Goal: Task Accomplishment & Management: Use online tool/utility

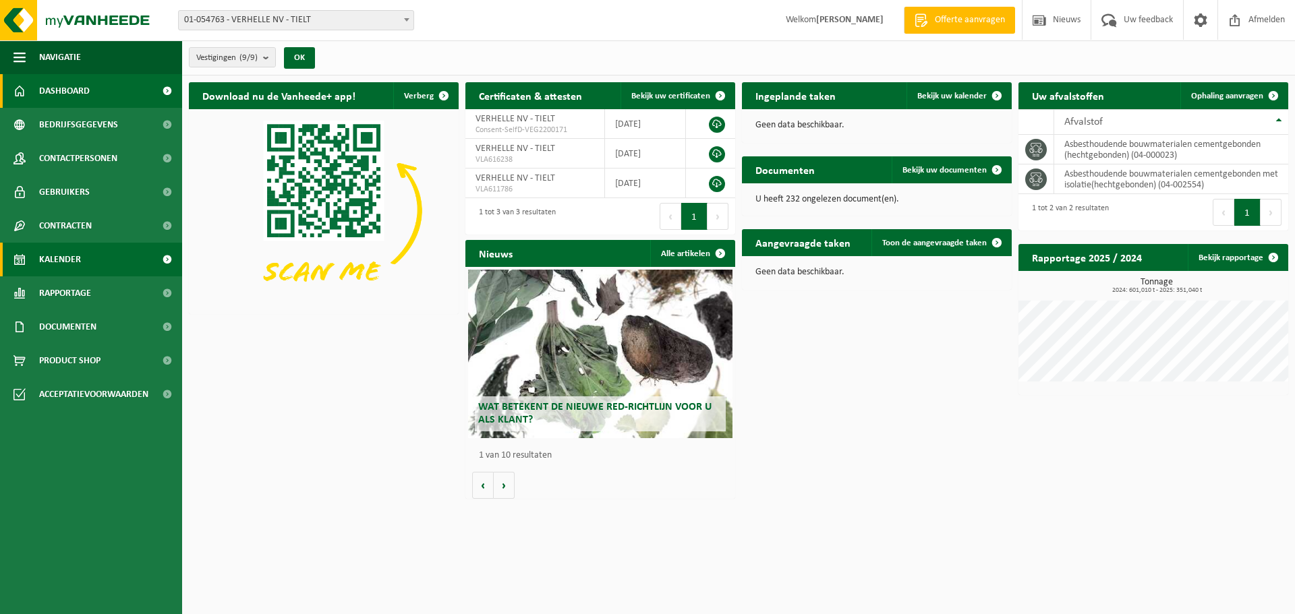
click at [66, 262] on span "Kalender" at bounding box center [60, 260] width 42 height 34
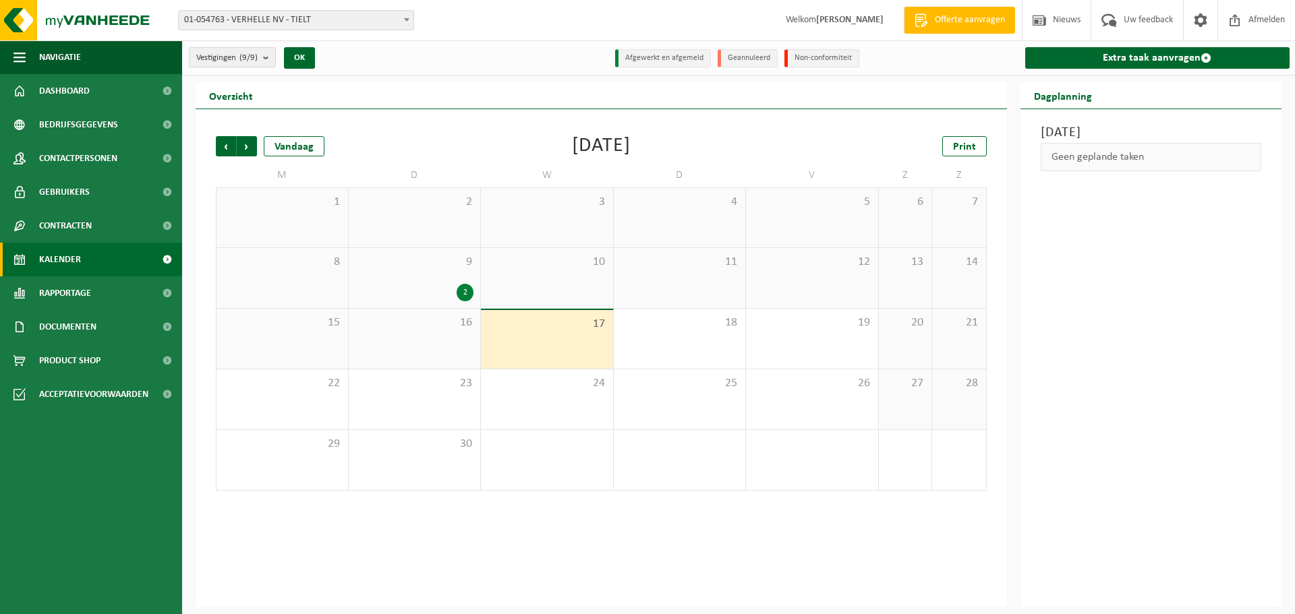
click at [566, 341] on div "17" at bounding box center [547, 339] width 132 height 59
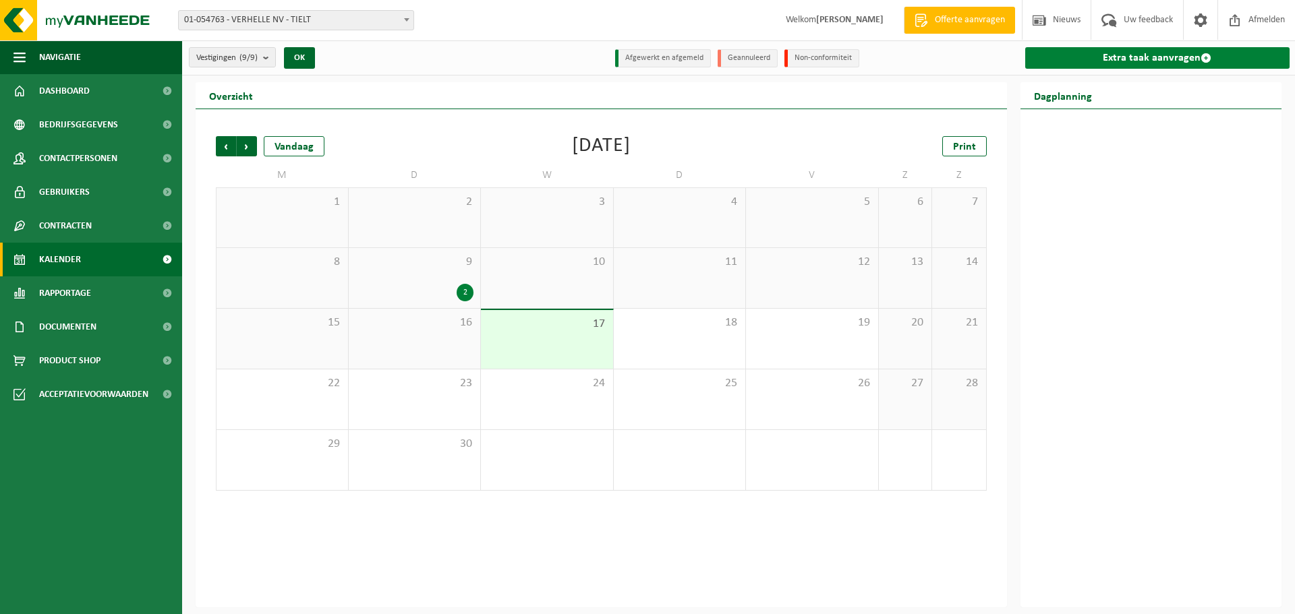
click at [1173, 55] on link "Extra taak aanvragen" at bounding box center [1157, 58] width 265 height 22
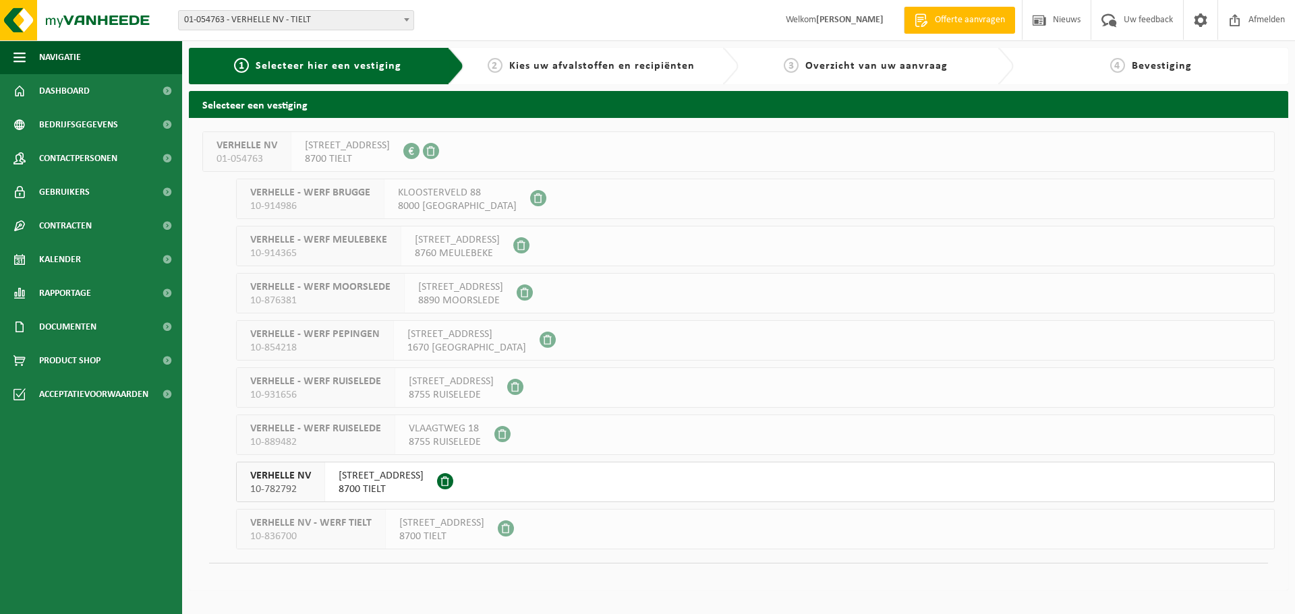
click at [361, 477] on span "SZAMOTULYSTRAAT 12" at bounding box center [381, 475] width 85 height 13
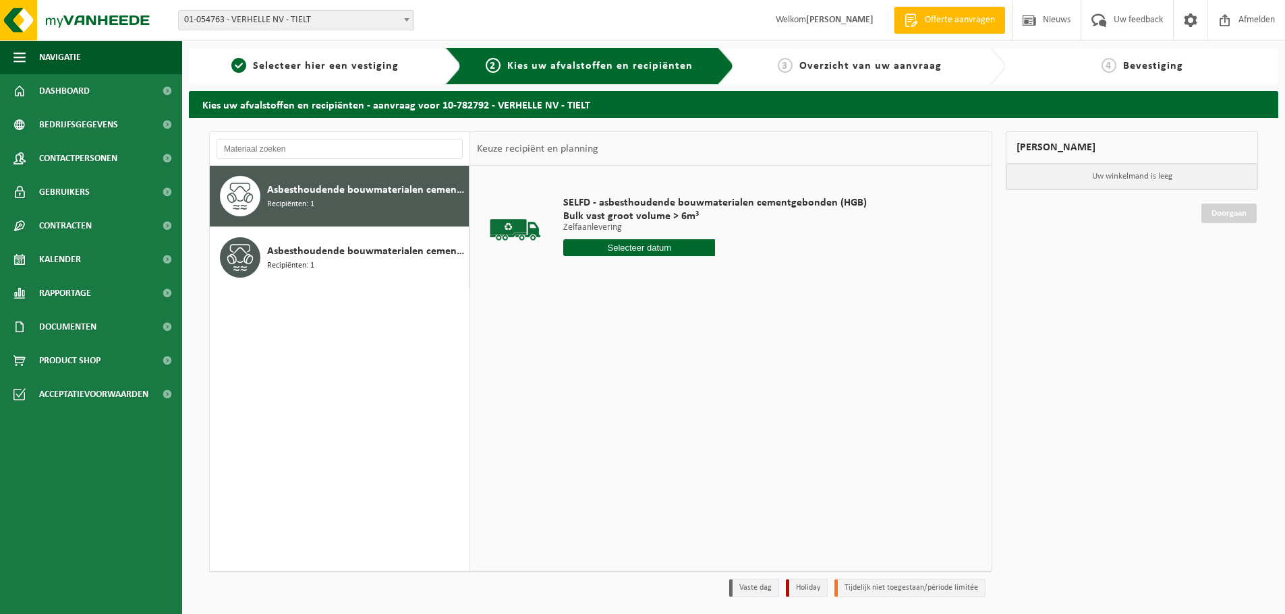
click at [666, 248] on input "text" at bounding box center [639, 247] width 152 height 17
click at [620, 370] on div "17" at bounding box center [624, 368] width 24 height 22
type input "Van 2025-09-17"
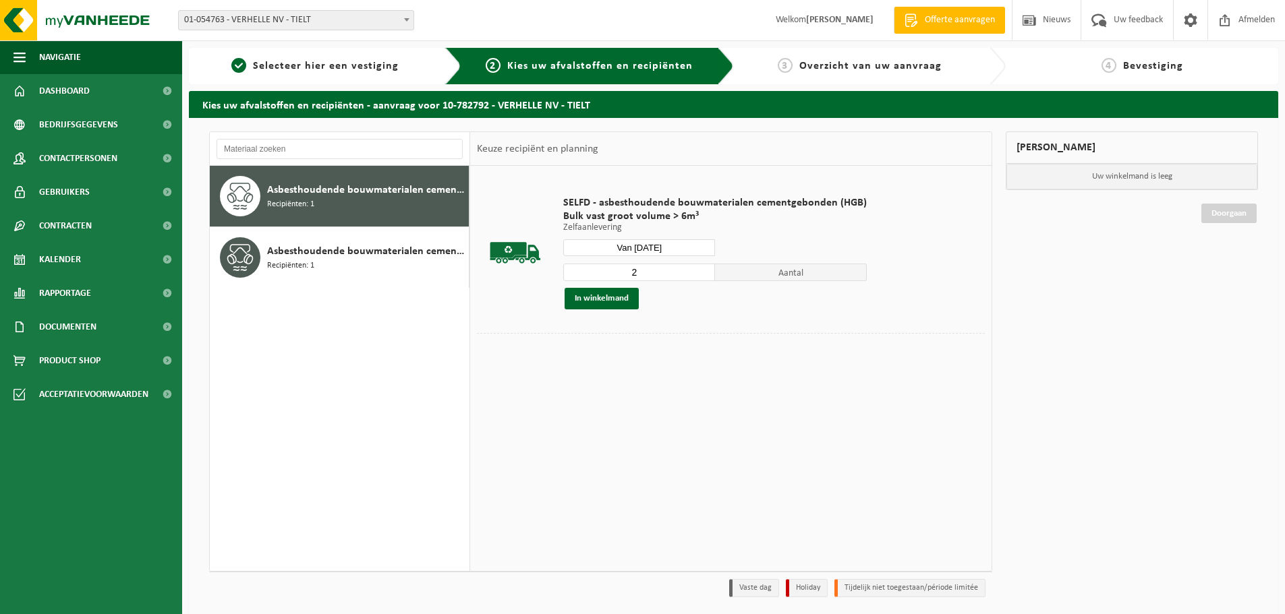
type input "2"
click at [701, 268] on input "2" at bounding box center [639, 273] width 152 height 18
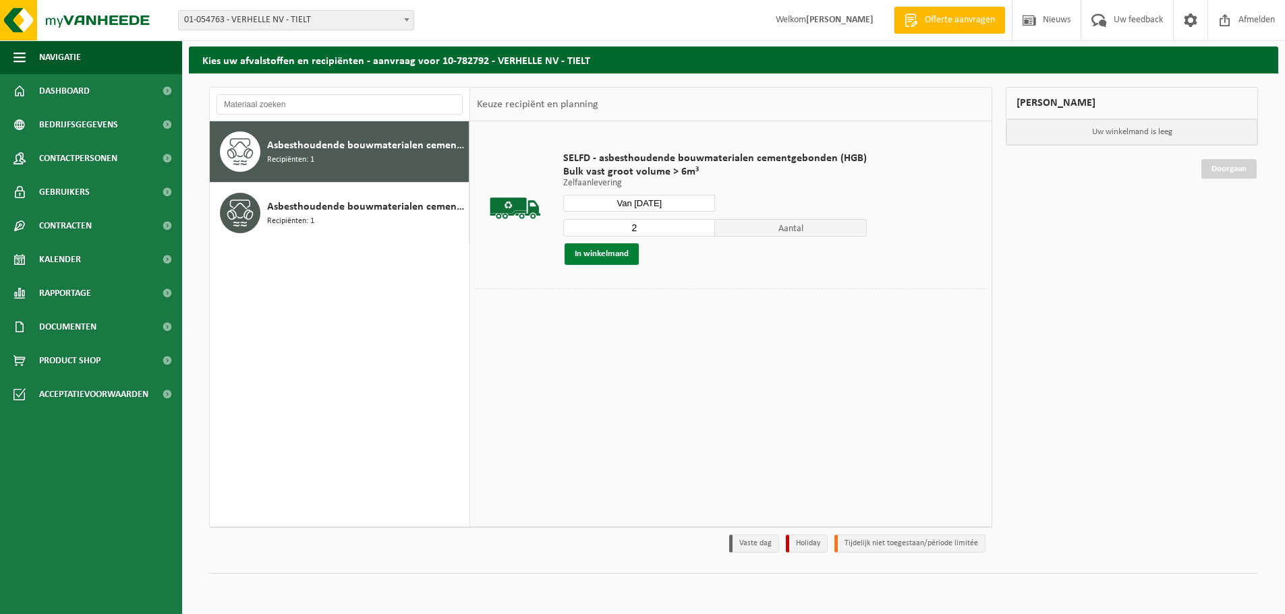
click at [617, 254] on button "In winkelmand" at bounding box center [601, 254] width 74 height 22
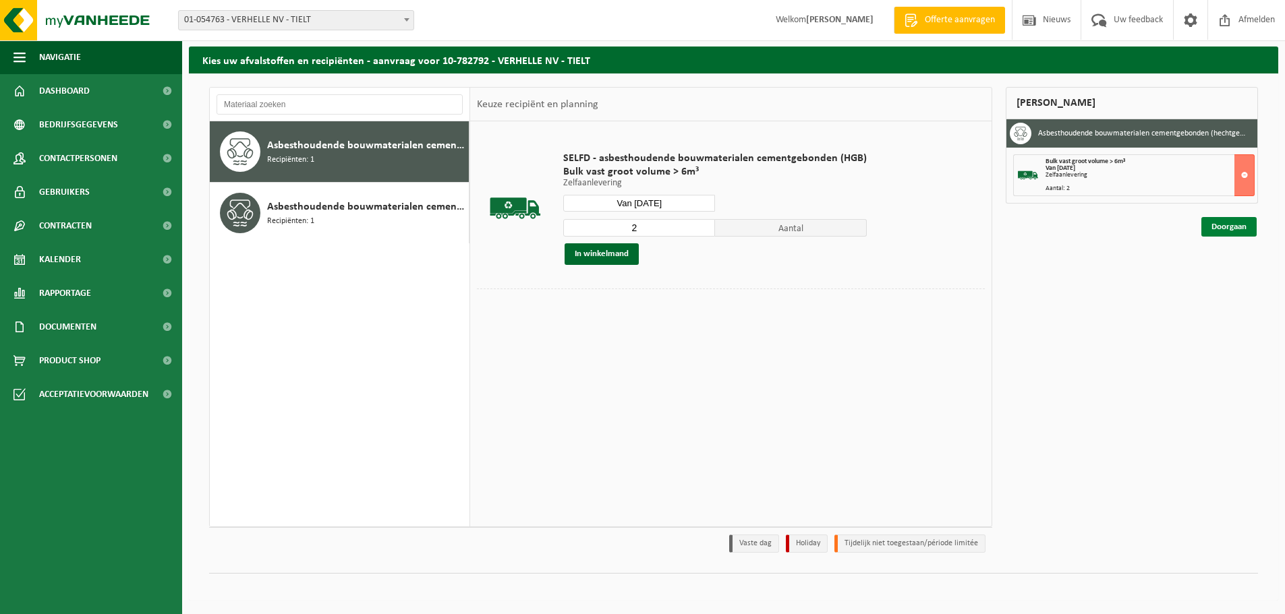
click at [1233, 226] on link "Doorgaan" at bounding box center [1228, 227] width 55 height 20
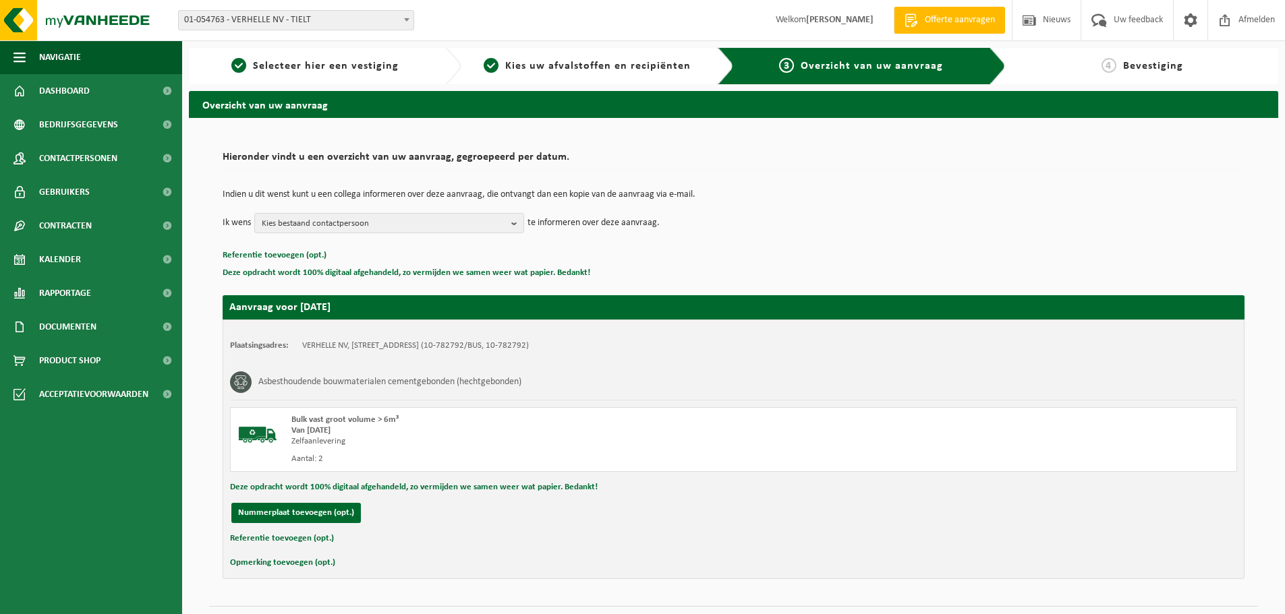
scroll to position [33, 0]
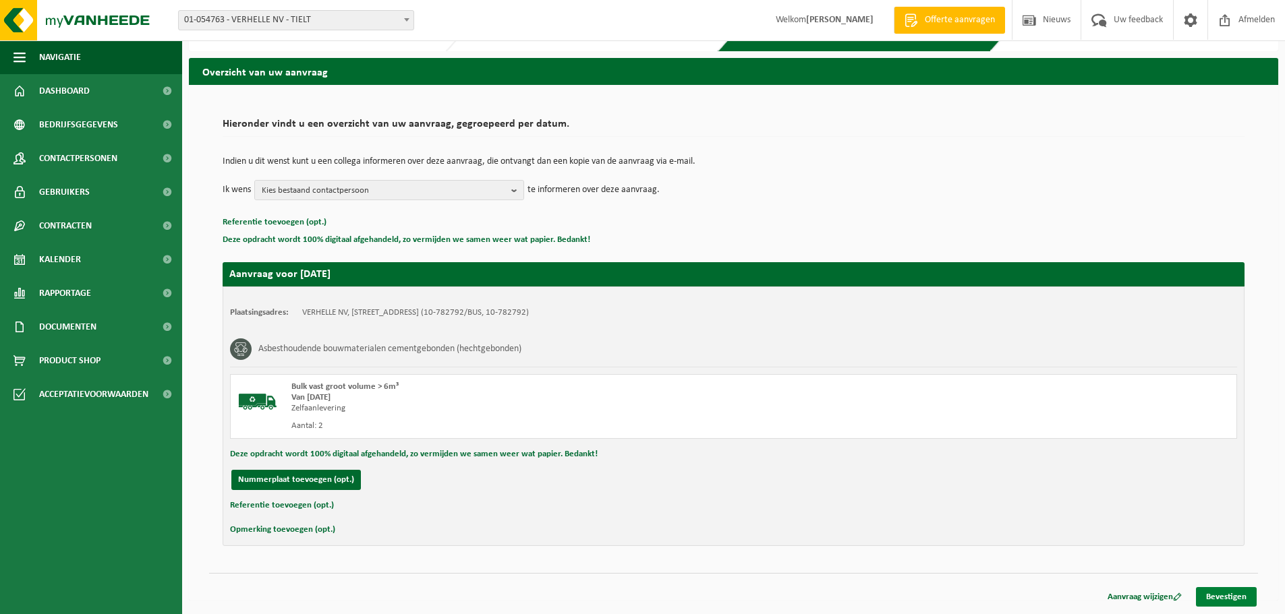
click at [1210, 594] on link "Bevestigen" at bounding box center [1226, 597] width 61 height 20
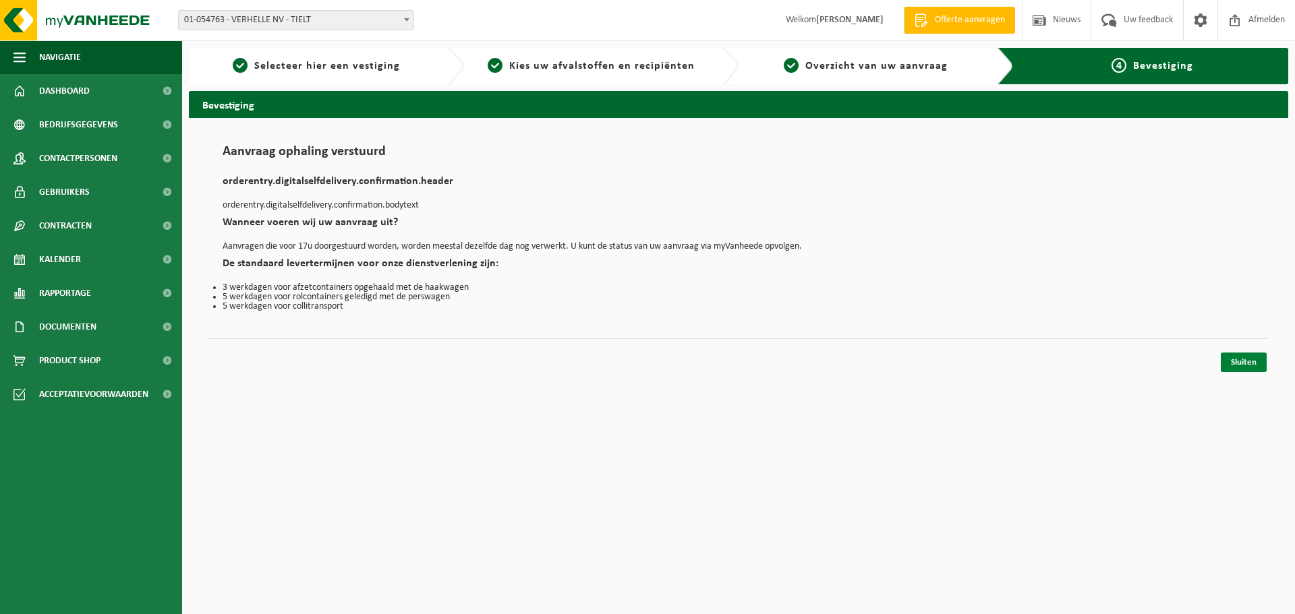
click at [1239, 361] on link "Sluiten" at bounding box center [1244, 363] width 46 height 20
